Goal: Task Accomplishment & Management: Complete application form

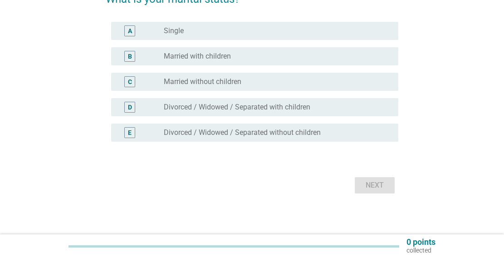
scroll to position [93, 0]
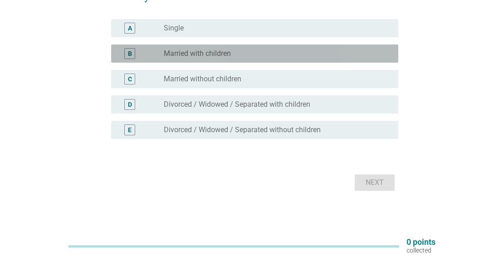
click at [252, 48] on div "radio_button_unchecked Married with children" at bounding box center [277, 53] width 227 height 11
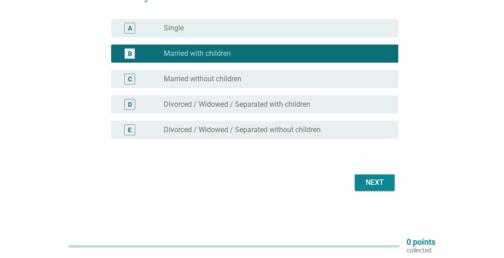
click at [376, 187] on div "Next" at bounding box center [374, 182] width 25 height 11
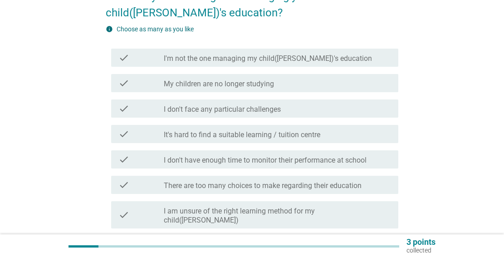
scroll to position [0, 0]
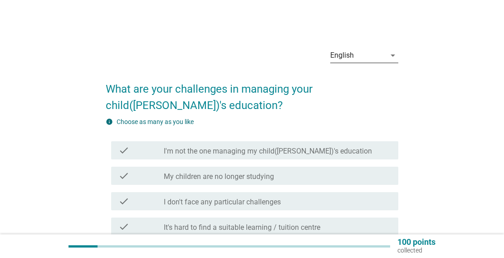
click at [381, 58] on div "English" at bounding box center [358, 55] width 55 height 15
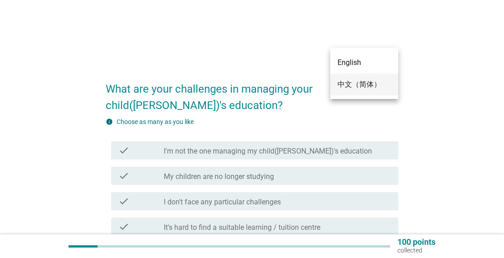
click at [356, 83] on div "中文（简体）" at bounding box center [365, 84] width 54 height 11
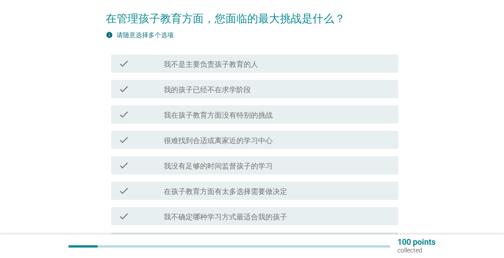
scroll to position [91, 0]
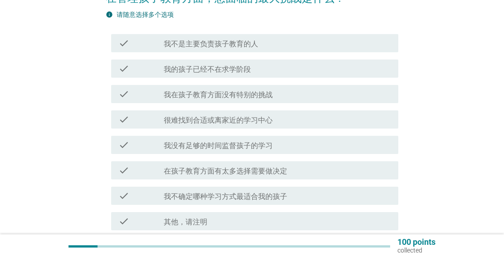
click at [238, 147] on label "我没有足够的时间监督孩子的学习" at bounding box center [218, 145] width 109 height 9
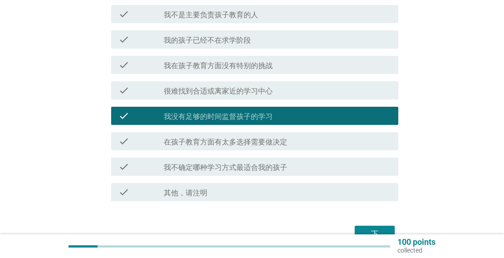
scroll to position [136, 0]
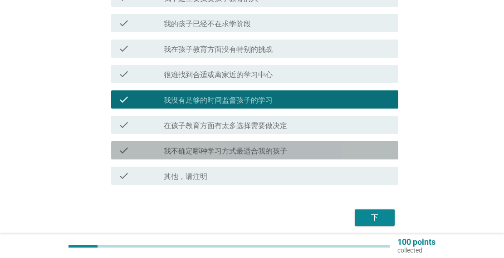
click at [284, 149] on label "我不确定哪种学习方式最适合我的孩子" at bounding box center [225, 151] width 123 height 9
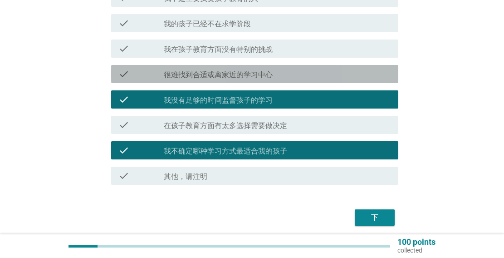
click at [274, 73] on div "check_box_outline_blank 很难找到合适或离家近的学习中心" at bounding box center [277, 74] width 227 height 11
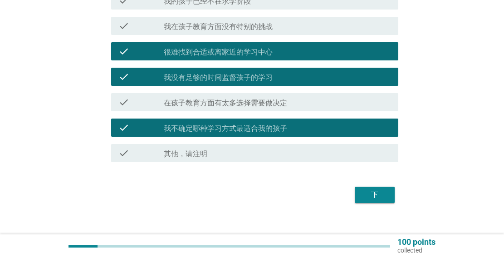
scroll to position [171, 0]
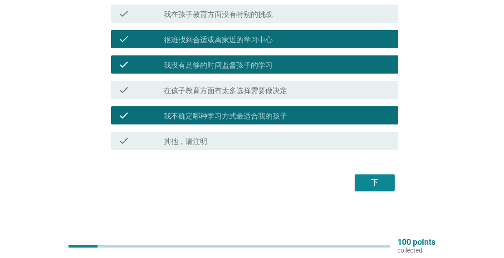
click at [373, 175] on button "下" at bounding box center [375, 182] width 40 height 16
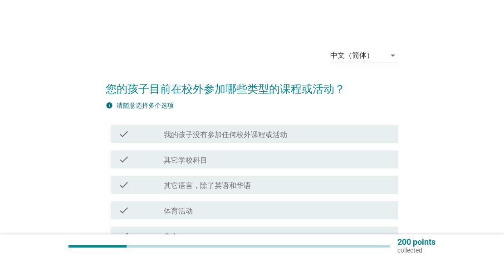
scroll to position [45, 0]
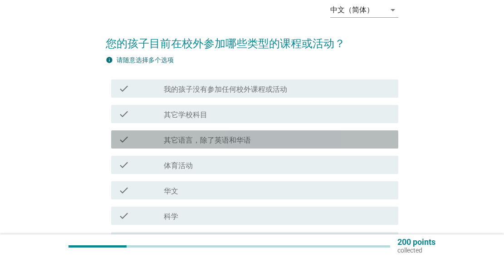
click at [243, 135] on div "check_box_outline_blank 其它语言，除了英语和华语" at bounding box center [277, 139] width 227 height 11
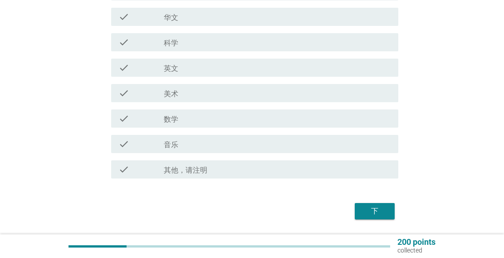
scroll to position [227, 0]
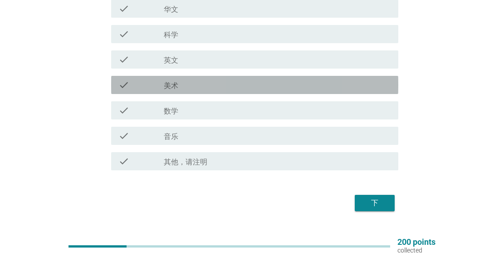
click at [192, 87] on div "check_box_outline_blank 美术" at bounding box center [277, 84] width 227 height 11
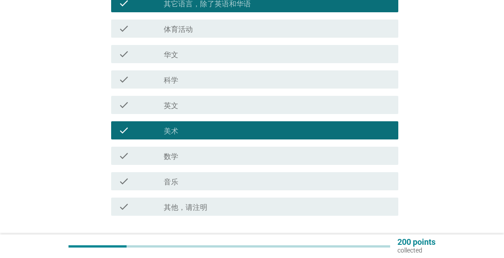
scroll to position [247, 0]
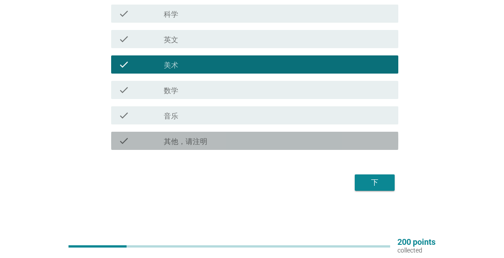
click at [203, 140] on label "其他，请注明" at bounding box center [186, 141] width 44 height 9
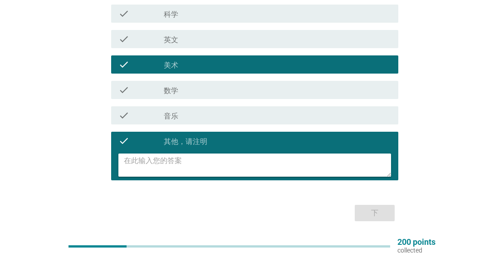
click at [168, 164] on textarea at bounding box center [257, 164] width 267 height 23
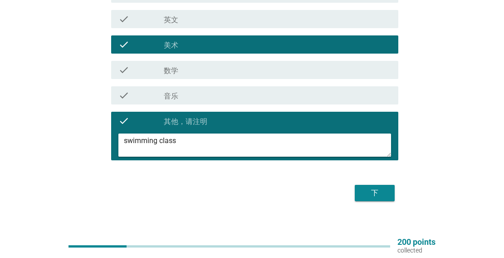
scroll to position [278, 0]
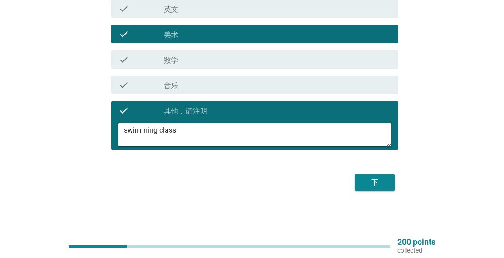
type textarea "swimming class"
click at [381, 181] on div "下" at bounding box center [374, 182] width 25 height 11
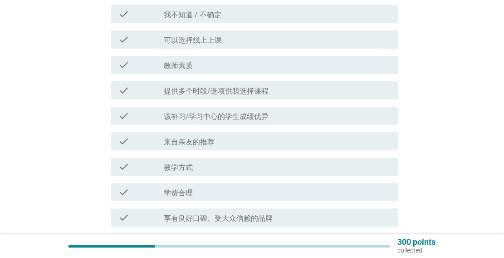
scroll to position [136, 0]
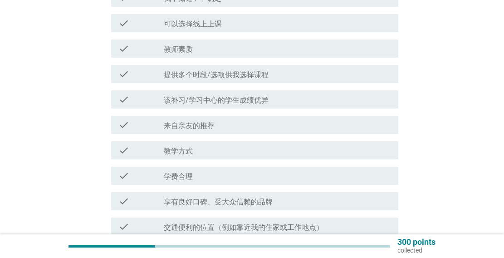
click at [198, 151] on div "check_box_outline_blank 教学方式" at bounding box center [277, 150] width 227 height 11
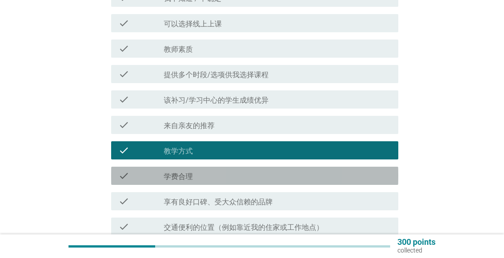
click at [189, 178] on label "学费合理" at bounding box center [178, 176] width 29 height 9
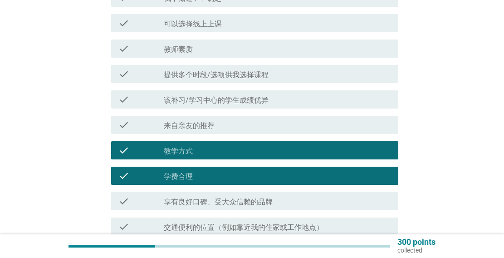
scroll to position [247, 0]
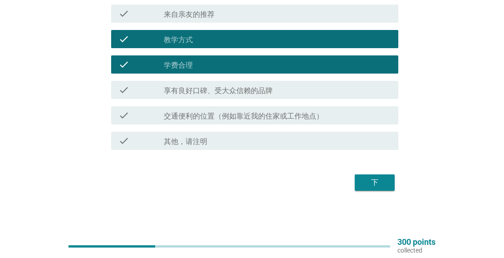
click at [252, 115] on label "交通便利的位置（例如靠近我的住家或工作地点）" at bounding box center [244, 116] width 160 height 9
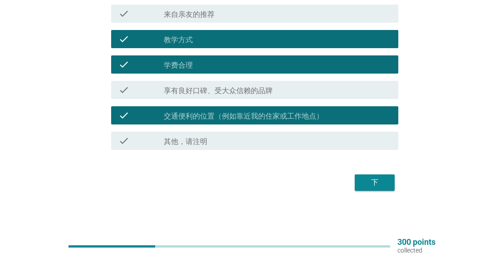
click at [366, 177] on button "下" at bounding box center [375, 182] width 40 height 16
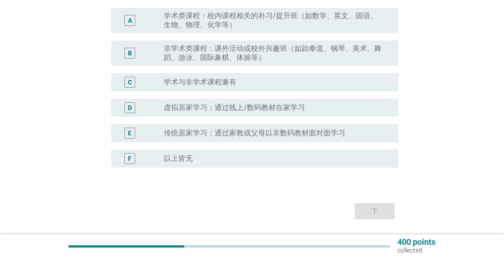
scroll to position [136, 0]
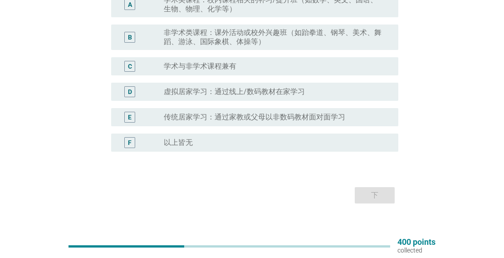
click at [227, 36] on label "非学术类课程：课外活动或校外兴趣班（如跆拳道、钢琴、美术、舞蹈、游泳、国际象棋、体操等）" at bounding box center [274, 37] width 220 height 18
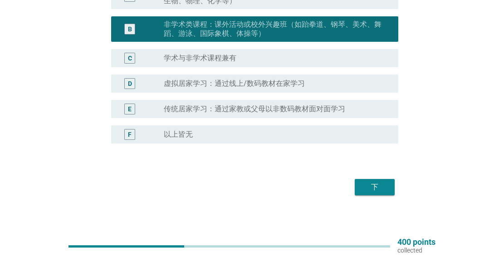
scroll to position [149, 0]
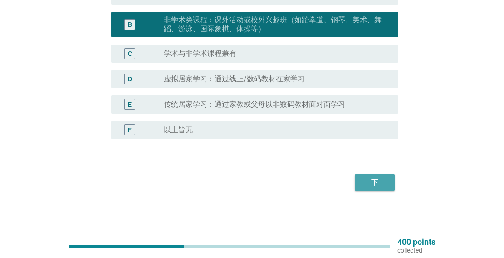
click at [376, 180] on div "下" at bounding box center [374, 182] width 25 height 11
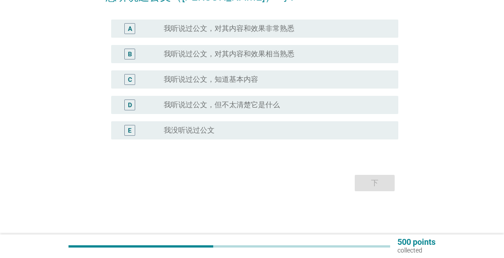
scroll to position [93, 0]
click at [147, 133] on div "E" at bounding box center [141, 129] width 45 height 11
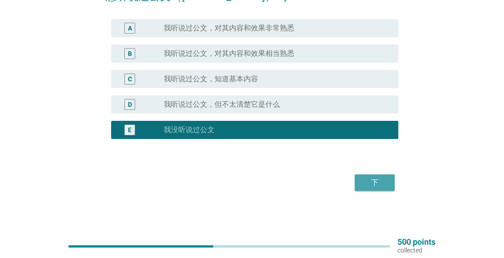
click at [371, 178] on div "下" at bounding box center [374, 182] width 25 height 11
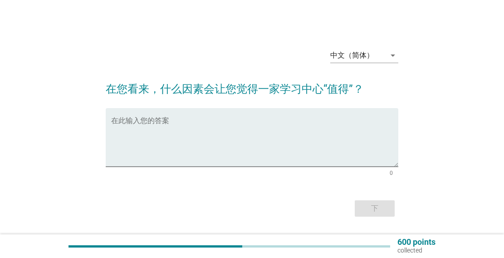
scroll to position [26, 0]
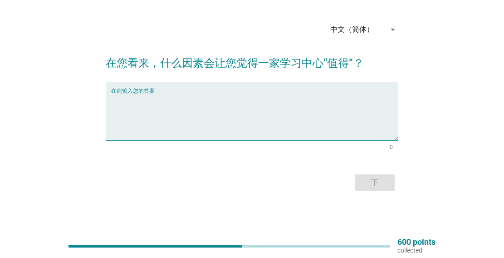
click at [227, 113] on textarea "在此输入您的答案" at bounding box center [254, 117] width 287 height 48
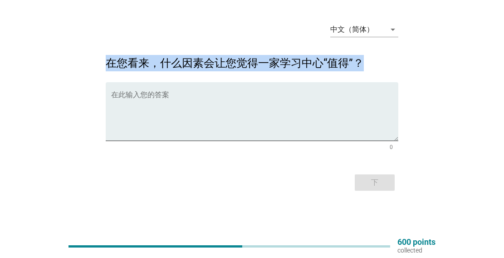
drag, startPoint x: 108, startPoint y: 63, endPoint x: 420, endPoint y: 48, distance: 312.3
click at [420, 48] on div "中文（简体） arrow_drop_down 在您看来，什么因素会让您觉得一家学习中心“值得”？ 在此输入您的答案 0 下" at bounding box center [252, 104] width 461 height 193
copy h2 "在您看来，什么因素会让您觉得一家学习中心“值得”？"
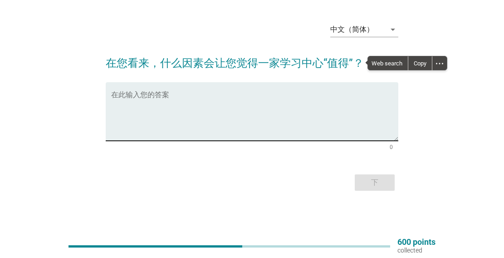
click at [212, 96] on textarea "在此输入您的答案" at bounding box center [254, 117] width 287 height 48
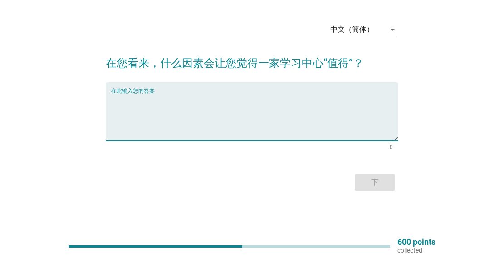
paste textarea "掌握最基本的学习能力"
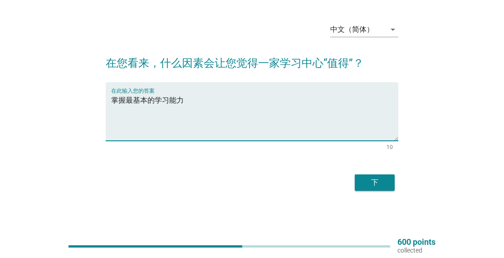
type textarea "掌握最基本的学习能力"
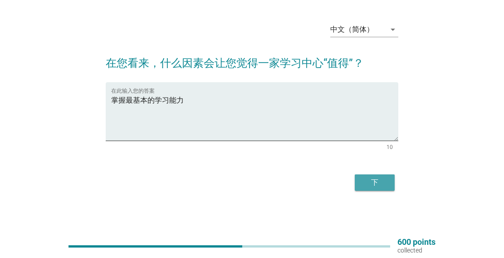
click at [375, 183] on div "下" at bounding box center [374, 182] width 25 height 11
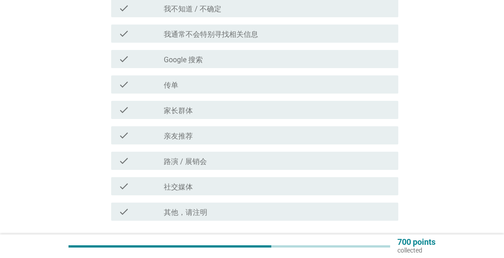
scroll to position [136, 0]
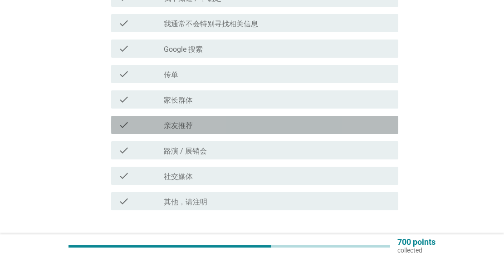
click at [217, 128] on div "check_box_outline_blank 亲友推荐" at bounding box center [277, 124] width 227 height 11
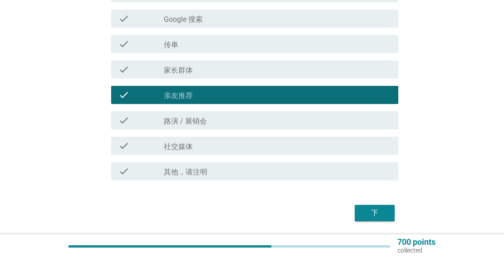
scroll to position [182, 0]
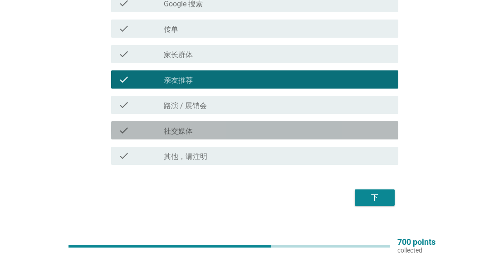
click at [217, 128] on div "check_box_outline_blank 社交媒体" at bounding box center [277, 130] width 227 height 11
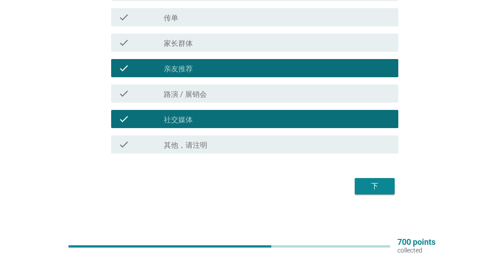
scroll to position [197, 0]
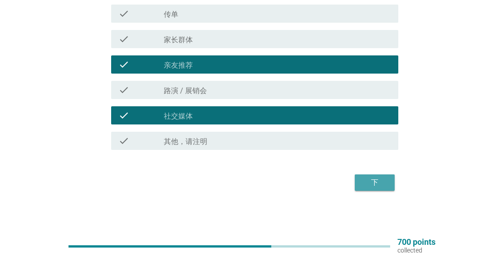
click at [371, 184] on div "下" at bounding box center [374, 182] width 25 height 11
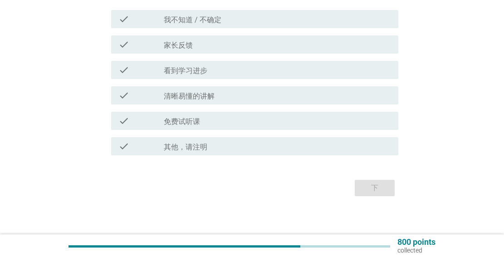
scroll to position [120, 0]
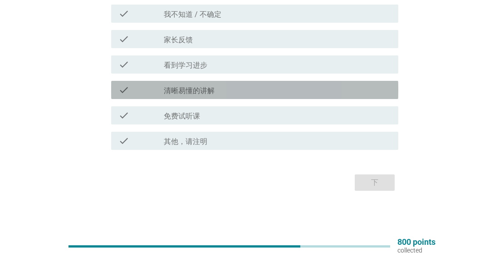
click at [257, 89] on div "check_box_outline_blank 清晰易懂的讲解" at bounding box center [277, 89] width 227 height 11
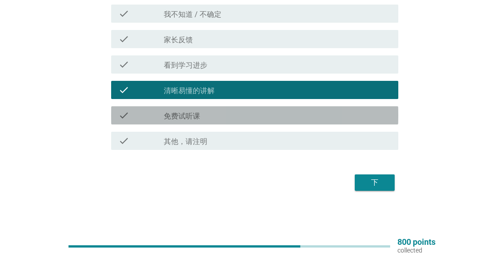
click at [224, 113] on div "check_box_outline_blank 免费试听课" at bounding box center [277, 115] width 227 height 11
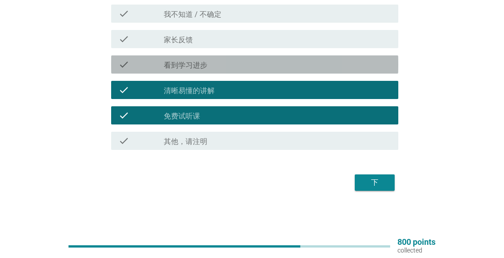
click at [202, 62] on label "看到学习进步" at bounding box center [186, 65] width 44 height 9
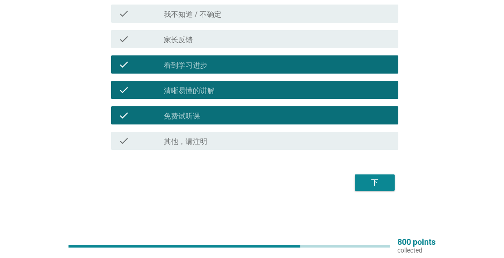
click at [375, 179] on div "下" at bounding box center [374, 182] width 25 height 11
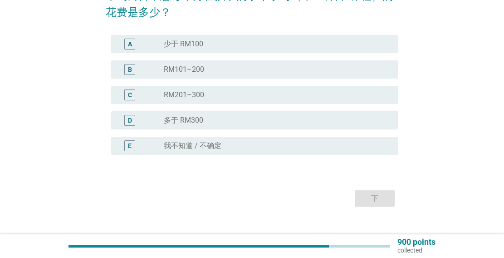
scroll to position [109, 0]
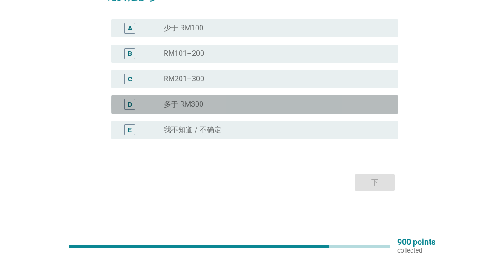
click at [302, 108] on div "radio_button_unchecked 多于 RM300" at bounding box center [274, 104] width 220 height 9
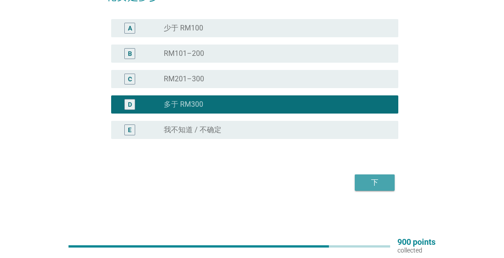
click at [373, 180] on div "下" at bounding box center [374, 182] width 25 height 11
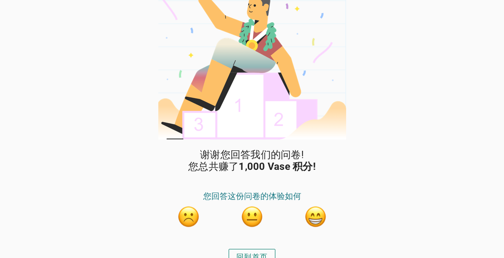
scroll to position [30, 0]
